Goal: Information Seeking & Learning: Stay updated

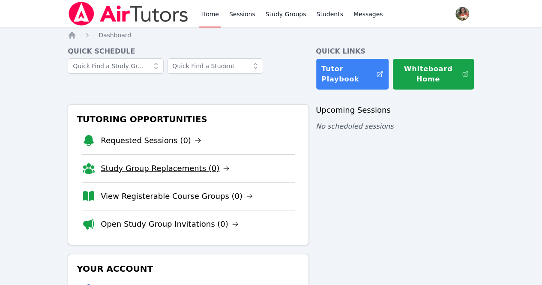
click at [144, 165] on link "Study Group Replacements (0)" at bounding box center [165, 168] width 129 height 12
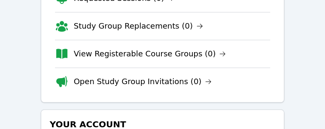
scroll to position [172, 0]
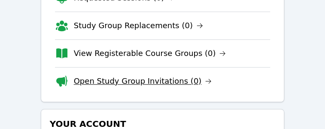
click at [152, 75] on link "Open Study Group Invitations (0)" at bounding box center [143, 81] width 138 height 12
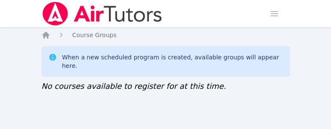
click at [173, 11] on div "Home Sessions Study Groups Students Messages Open user menu Lisa Batuski Open m…" at bounding box center [166, 13] width 248 height 27
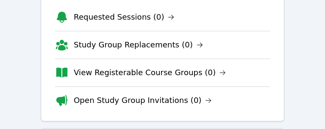
scroll to position [153, 0]
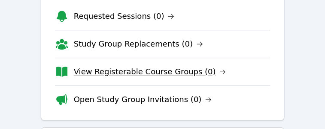
click at [158, 71] on link "View Registerable Course Groups (0)" at bounding box center [150, 72] width 152 height 12
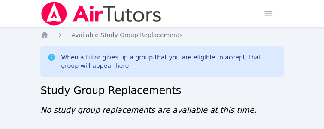
click at [192, 102] on div "When a tutor gives up a group that you are eligible to accept, that group will …" at bounding box center [161, 81] width 243 height 70
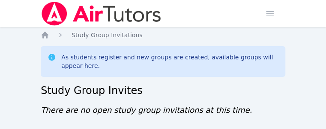
click at [310, 24] on nav "Home Sessions Study Groups Students Messages Open user menu [PERSON_NAME] Open …" at bounding box center [163, 13] width 326 height 27
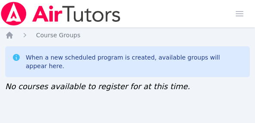
click at [192, 15] on div "Home Sessions Study Groups Students Messages Open user menu [PERSON_NAME] Open …" at bounding box center [127, 13] width 255 height 27
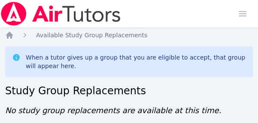
scroll to position [6, 0]
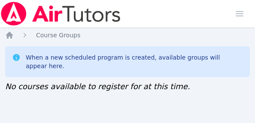
click at [215, 85] on div "Home Sessions Study Groups Students Messages Open user menu Lisa Batuski Open m…" at bounding box center [127, 61] width 255 height 123
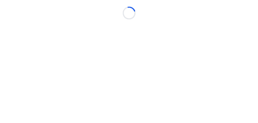
scroll to position [6, 0]
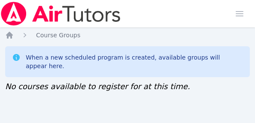
click at [158, 11] on div "Home Sessions Study Groups Students Messages Open user menu [PERSON_NAME] Open …" at bounding box center [127, 13] width 255 height 27
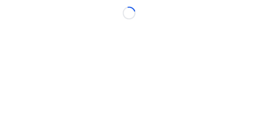
scroll to position [6, 0]
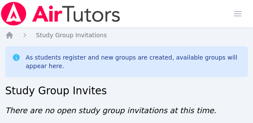
scroll to position [6, 0]
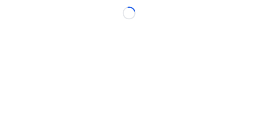
scroll to position [4, 0]
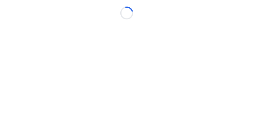
scroll to position [6, 0]
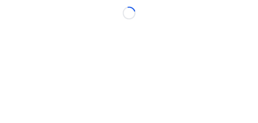
scroll to position [4, 0]
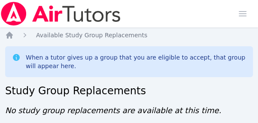
click at [258, 123] on html "Home Sessions Study Groups Students Messages Open user menu [PERSON_NAME] Open …" at bounding box center [129, 61] width 258 height 123
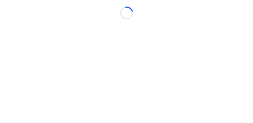
scroll to position [6, 0]
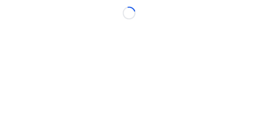
scroll to position [4, 0]
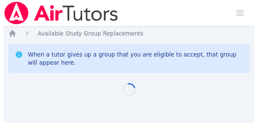
scroll to position [4, 0]
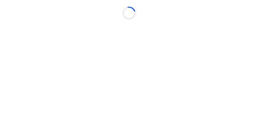
scroll to position [4, 0]
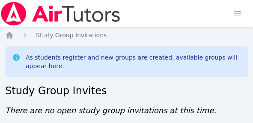
scroll to position [6, 0]
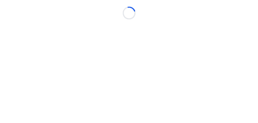
scroll to position [4, 0]
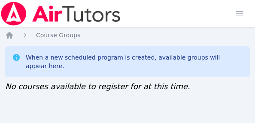
click at [141, 10] on div "Home Sessions Study Groups Students Messages Open user menu Lisa Batuski Open m…" at bounding box center [127, 13] width 255 height 27
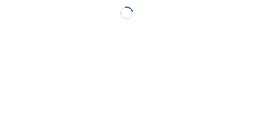
scroll to position [6, 0]
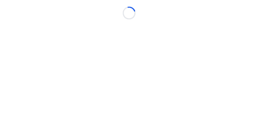
scroll to position [0, 0]
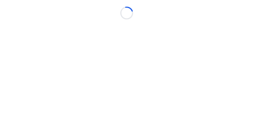
scroll to position [6, 0]
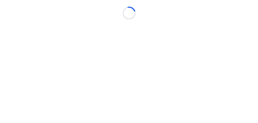
scroll to position [0, 0]
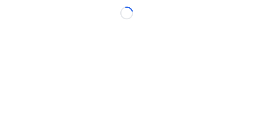
scroll to position [6, 0]
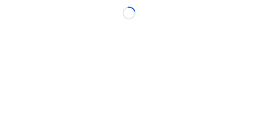
scroll to position [0, 0]
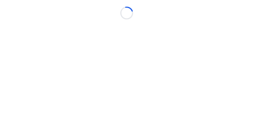
scroll to position [6, 0]
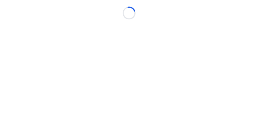
scroll to position [0, 0]
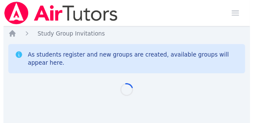
scroll to position [6, 0]
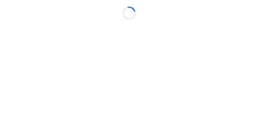
scroll to position [0, 0]
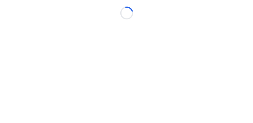
scroll to position [6, 0]
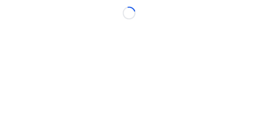
scroll to position [0, 0]
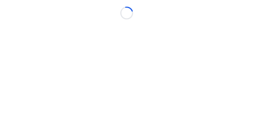
scroll to position [6, 0]
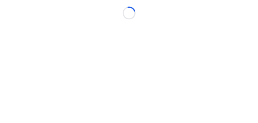
scroll to position [0, 0]
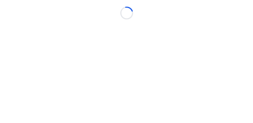
scroll to position [6, 0]
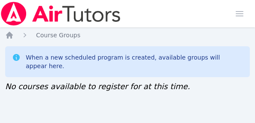
click at [178, 89] on div "Home Sessions Study Groups Students Messages Open user menu Lisa Batuski Open m…" at bounding box center [127, 61] width 255 height 123
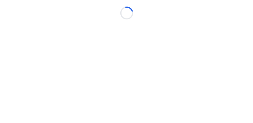
scroll to position [6, 0]
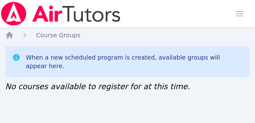
click at [178, 8] on div "Home Sessions Study Groups Students Messages Open user menu Lisa Batuski Open m…" at bounding box center [127, 13] width 255 height 27
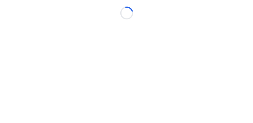
scroll to position [6, 0]
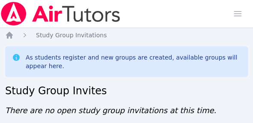
drag, startPoint x: 0, startPoint y: 0, endPoint x: 162, endPoint y: 93, distance: 187.1
click at [162, 93] on div "Home Study Group Invitations As students register and new groups are created, a…" at bounding box center [126, 74] width 243 height 86
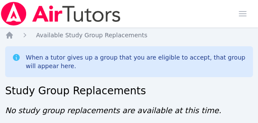
click at [158, 86] on h2 "Study Group Replacements" at bounding box center [128, 91] width 247 height 14
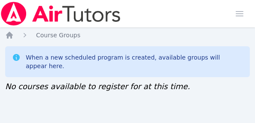
click at [162, 9] on div "Home Sessions Study Groups Students Messages Open user menu [PERSON_NAME] Open …" at bounding box center [127, 13] width 255 height 27
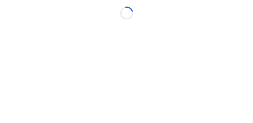
scroll to position [6, 0]
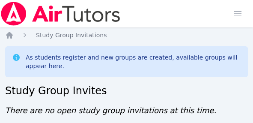
click at [184, 97] on div "Home Study Group Invitations As students register and new groups are created, a…" at bounding box center [126, 74] width 243 height 86
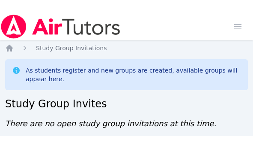
scroll to position [0, 0]
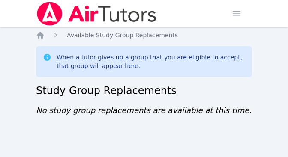
click at [262, 152] on div "Home Sessions Study Groups Students Messages Open user menu Lisa Batuski Open m…" at bounding box center [144, 78] width 288 height 157
click at [277, 155] on div "Home Sessions Study Groups Students Messages Open user menu [PERSON_NAME] Open …" at bounding box center [144, 78] width 288 height 157
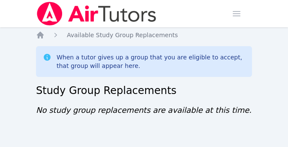
click at [274, 144] on div "Home Sessions Study Groups Students Messages Open user menu [PERSON_NAME] Open …" at bounding box center [144, 73] width 288 height 147
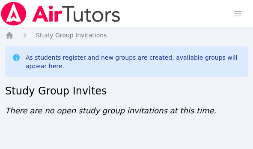
click at [196, 18] on div "Home Sessions Study Groups Students Messages Open user menu [PERSON_NAME] Open …" at bounding box center [126, 13] width 253 height 27
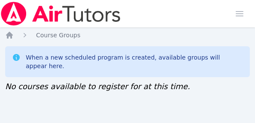
click at [166, 16] on div "Home Sessions Study Groups Students Messages Open user menu Lisa Batuski Open m…" at bounding box center [127, 13] width 255 height 27
click at [146, 13] on div "Home Sessions Study Groups Students Messages Open user menu [PERSON_NAME] Open …" at bounding box center [127, 13] width 255 height 27
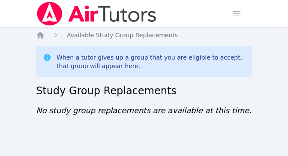
drag, startPoint x: 0, startPoint y: 0, endPoint x: 172, endPoint y: 128, distance: 214.4
click at [172, 128] on div "Home Available Study Group Replacements When a tutor gives up a group that you …" at bounding box center [144, 82] width 216 height 103
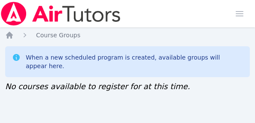
click at [153, 62] on div "When a new scheduled program is created, available groups will appear here." at bounding box center [127, 61] width 244 height 31
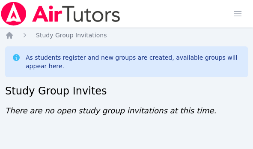
click at [137, 86] on h2 "Study Group Invites" at bounding box center [126, 91] width 243 height 14
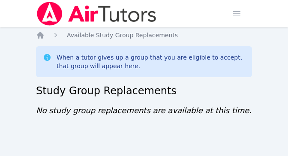
click at [152, 126] on div "Home Available Study Group Replacements When a tutor gives up a group that you …" at bounding box center [144, 82] width 216 height 103
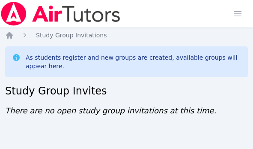
click at [141, 15] on div "Home Sessions Study Groups Students Messages Open user menu [PERSON_NAME] Open …" at bounding box center [126, 13] width 253 height 27
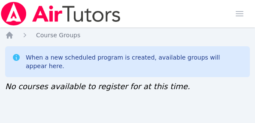
click at [139, 6] on div "Home Sessions Study Groups Students Messages Open user menu [PERSON_NAME] Open …" at bounding box center [127, 13] width 255 height 27
click at [151, 7] on div "Home Sessions Study Groups Students Messages Open user menu Lisa Batuski Open m…" at bounding box center [127, 13] width 255 height 27
